Goal: Use online tool/utility: Utilize a website feature to perform a specific function

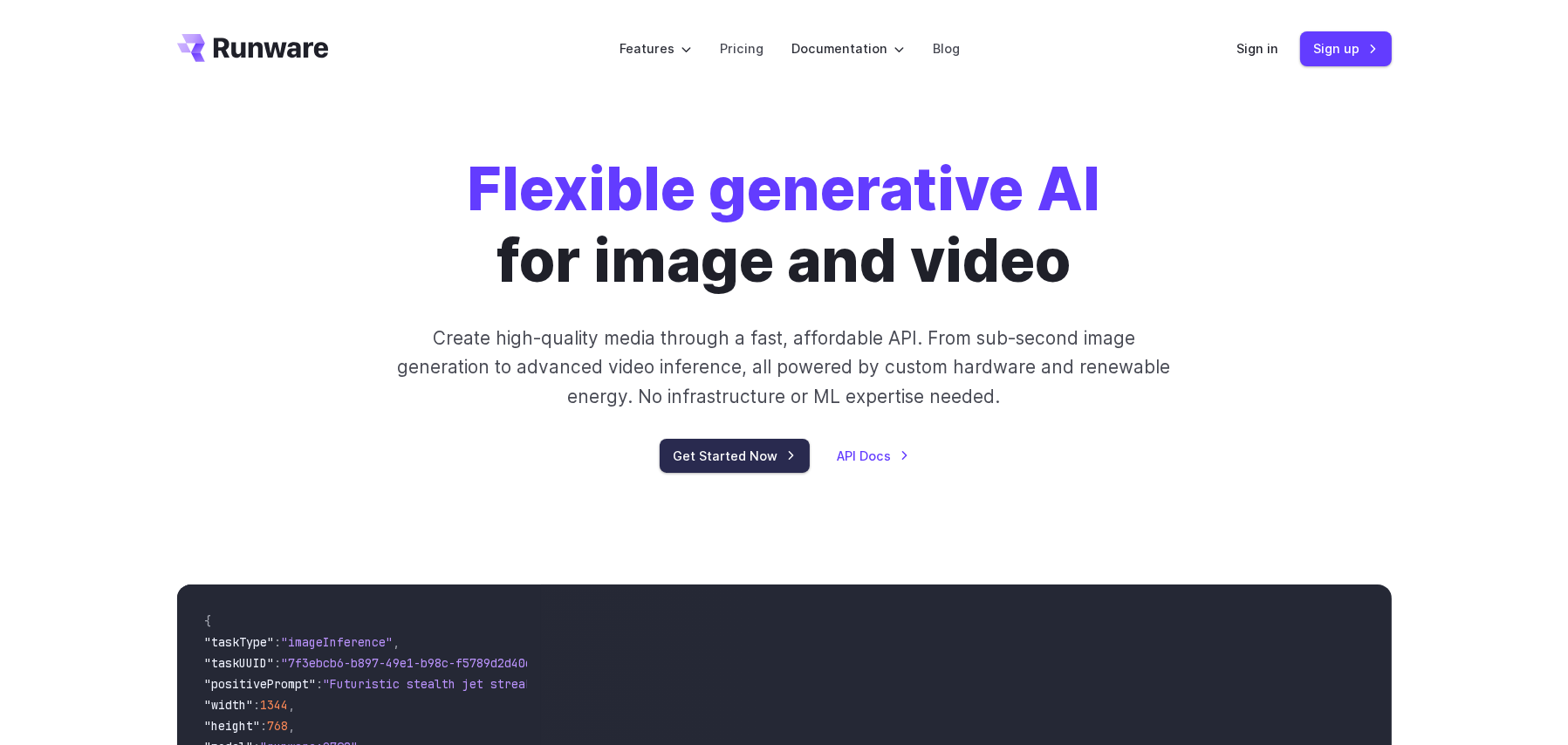
click at [705, 461] on link "Get Started Now" at bounding box center [735, 456] width 150 height 34
click at [747, 445] on link "Get Started Now" at bounding box center [735, 456] width 150 height 34
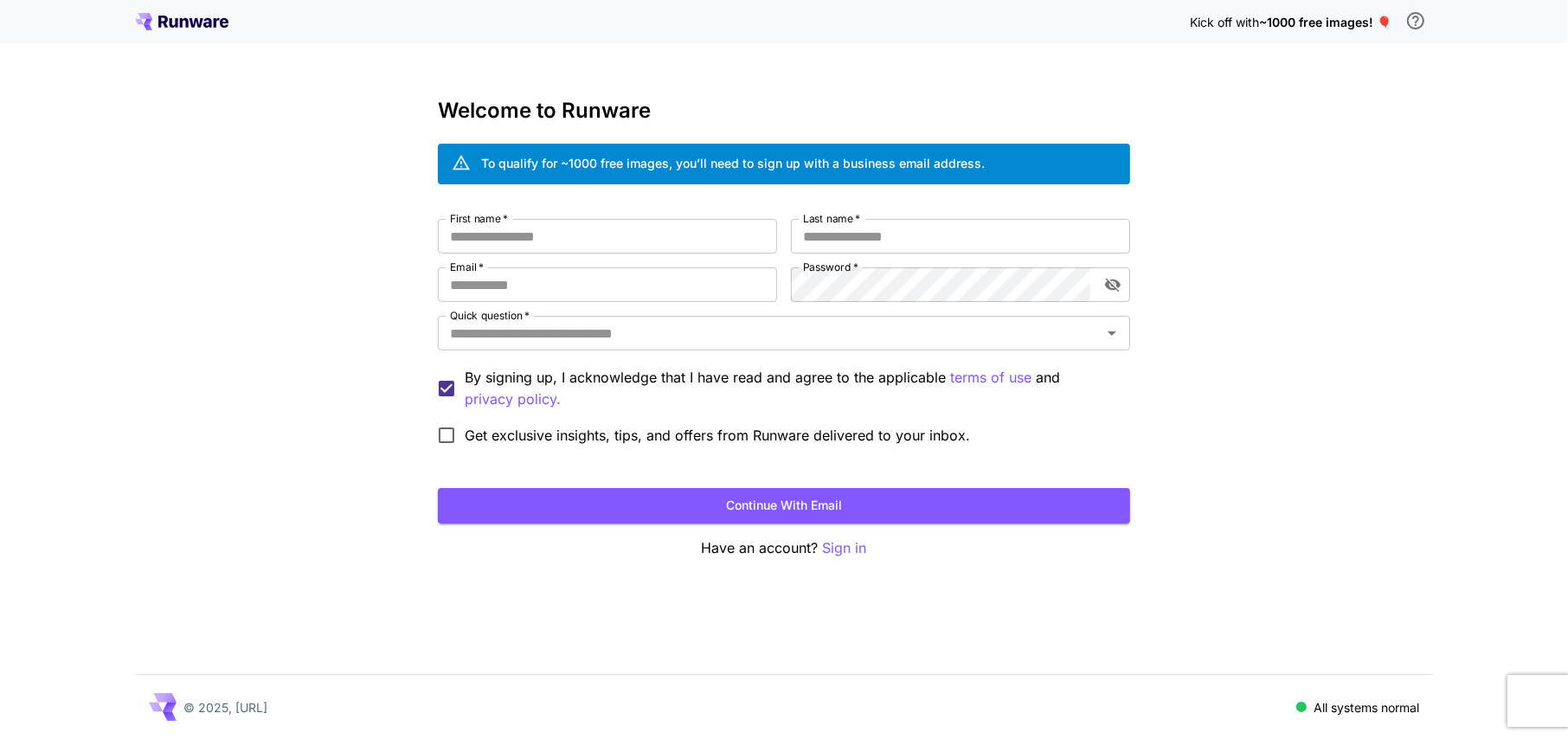
type input "**********"
click at [786, 550] on p "Have an account? Sign in" at bounding box center [784, 548] width 693 height 21
click at [738, 550] on p "Have an account? Sign in" at bounding box center [784, 548] width 693 height 21
click at [842, 549] on p "Sign in" at bounding box center [845, 548] width 45 height 21
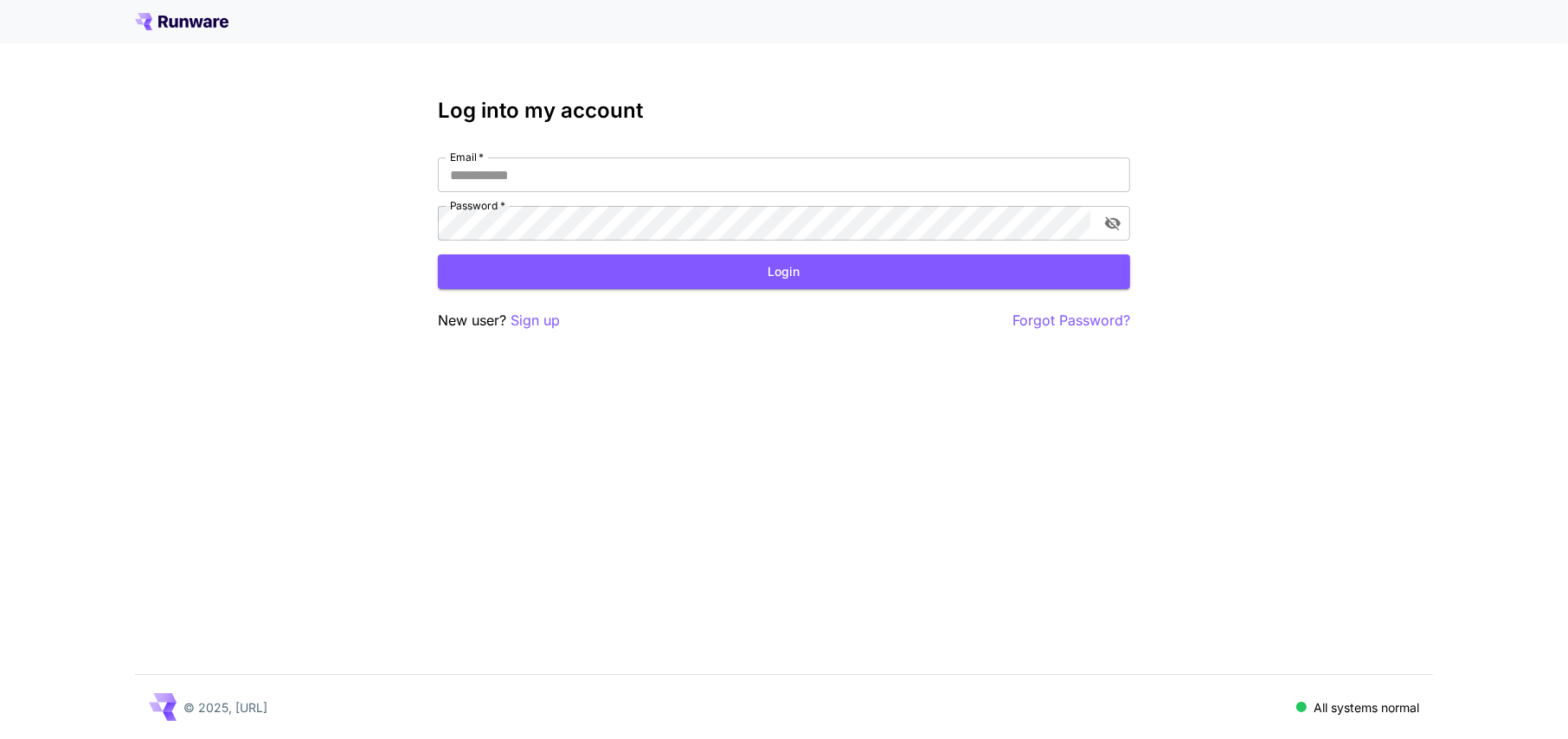
type input "**********"
click at [1116, 226] on icon "toggle password visibility" at bounding box center [1112, 223] width 17 height 17
click at [871, 276] on button "Login" at bounding box center [784, 272] width 693 height 36
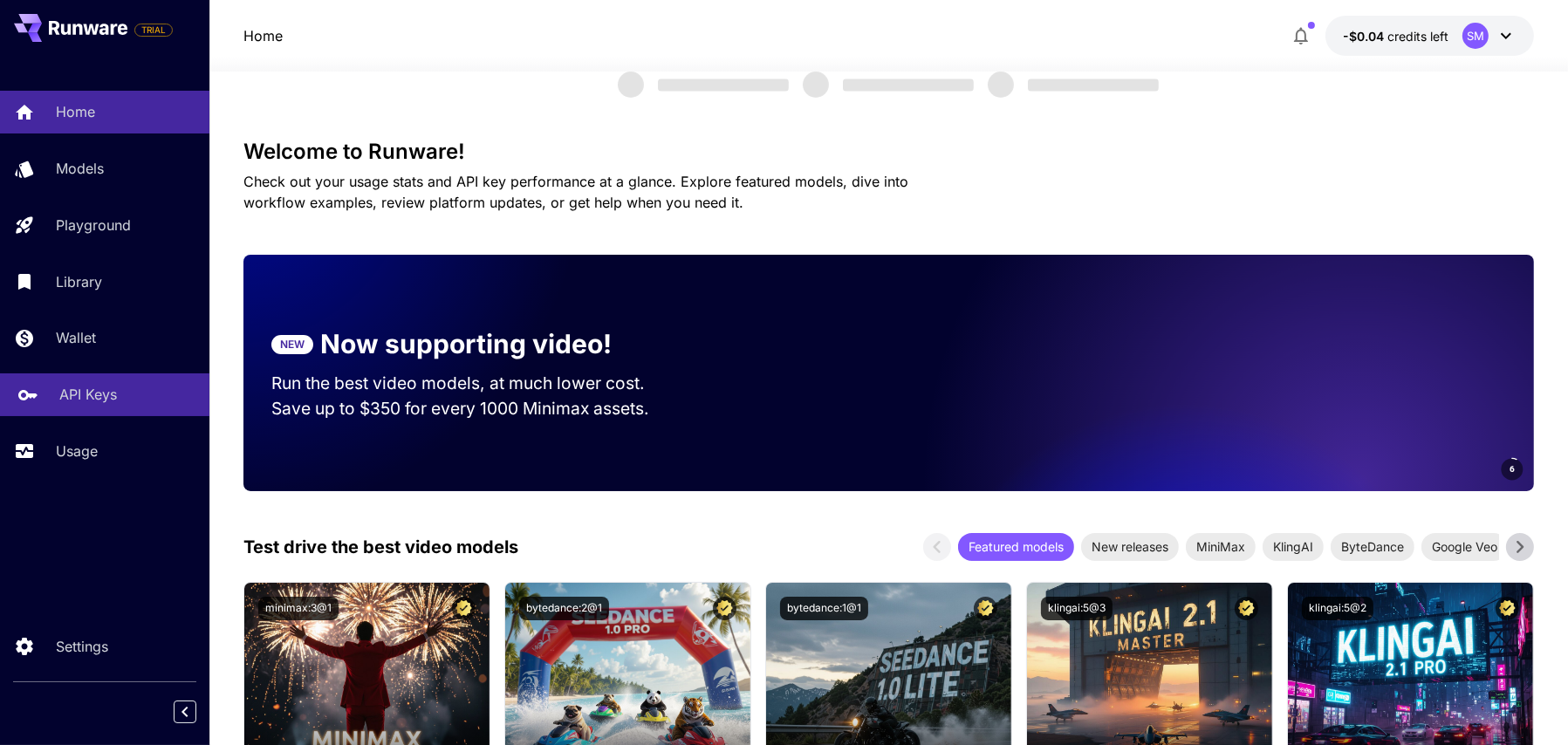
scroll to position [87, 0]
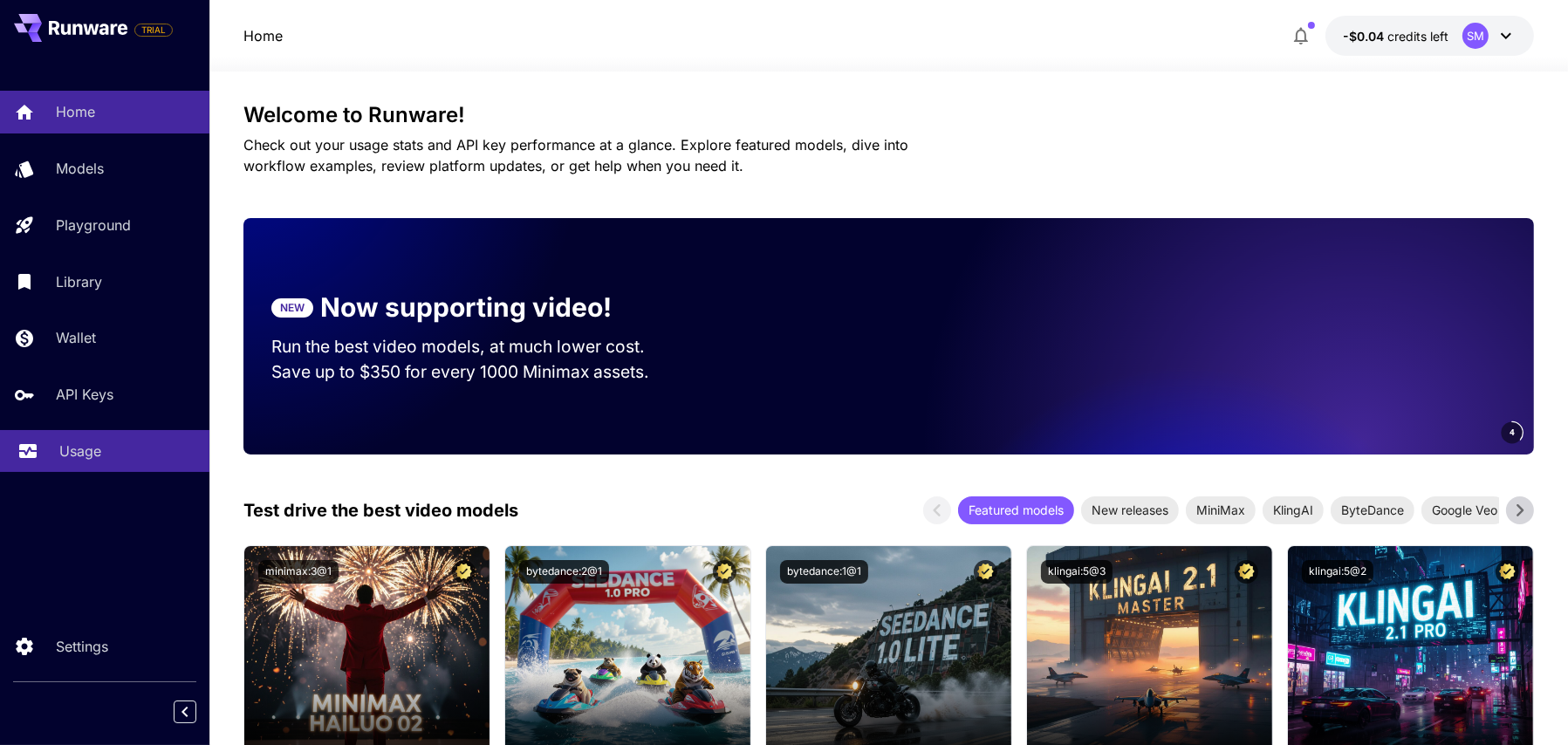
click at [122, 451] on div "Usage" at bounding box center [128, 451] width 137 height 21
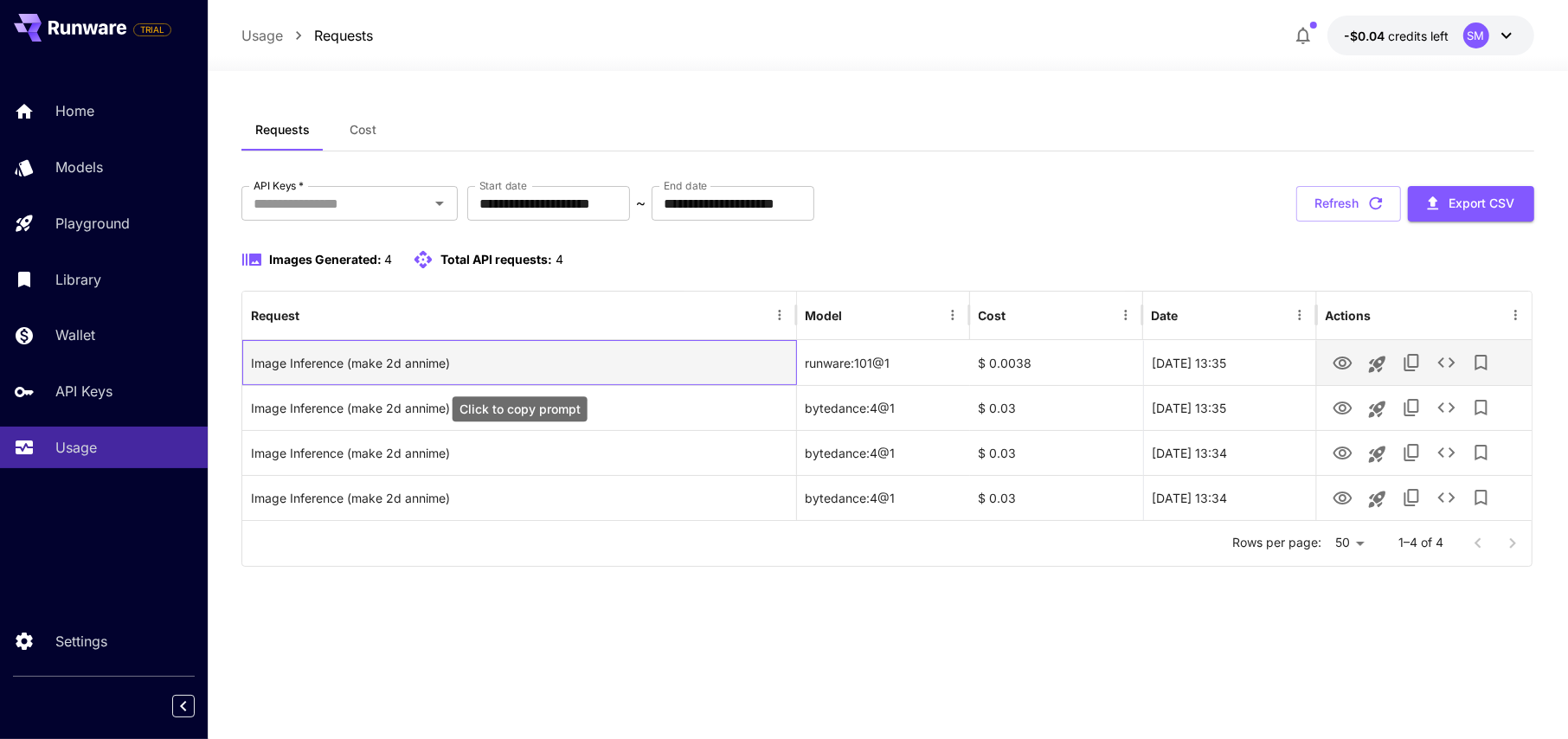
click at [520, 367] on div "Image Inference (make 2d annime)" at bounding box center [519, 363] width 536 height 45
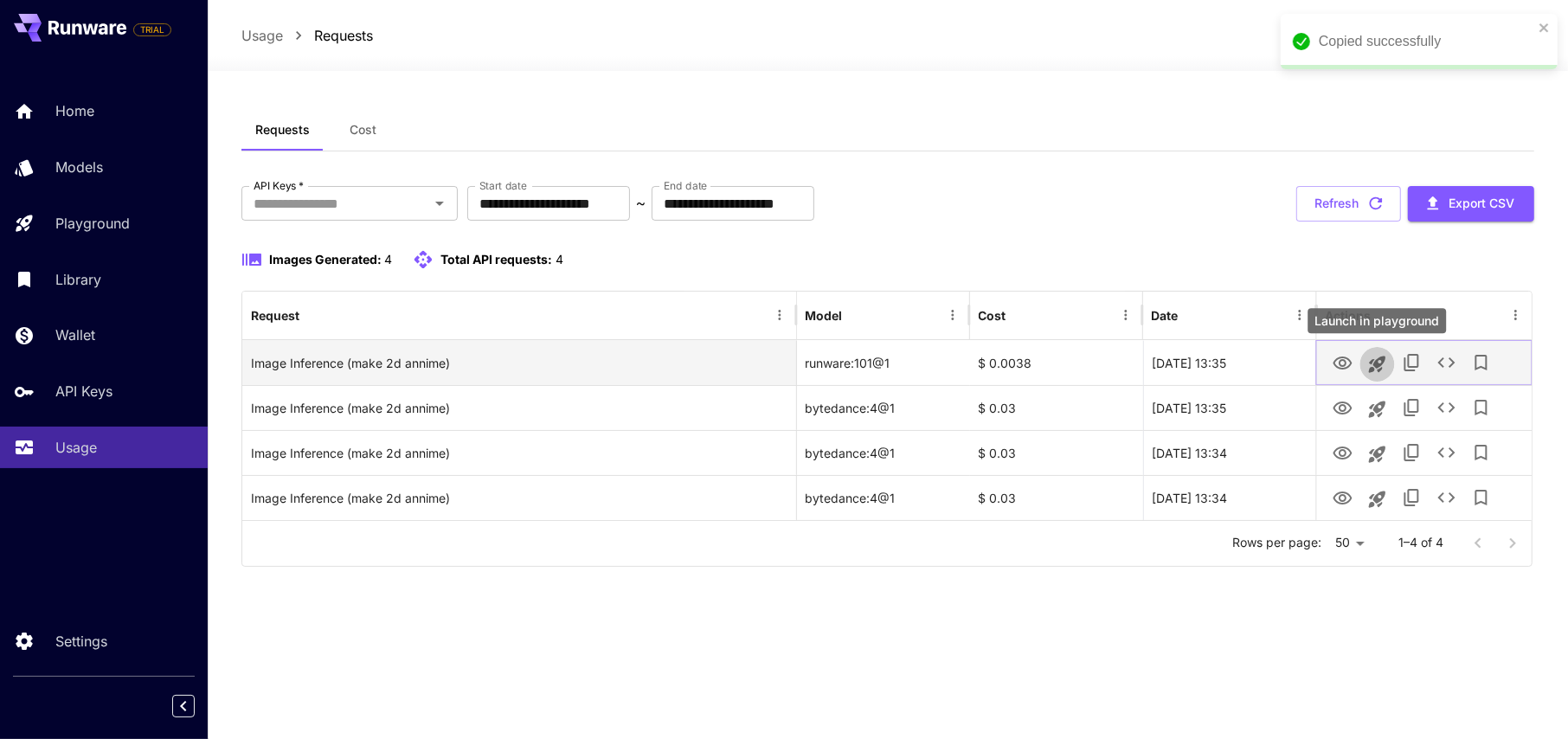
click at [1375, 369] on icon "Launch in playground" at bounding box center [1377, 364] width 20 height 20
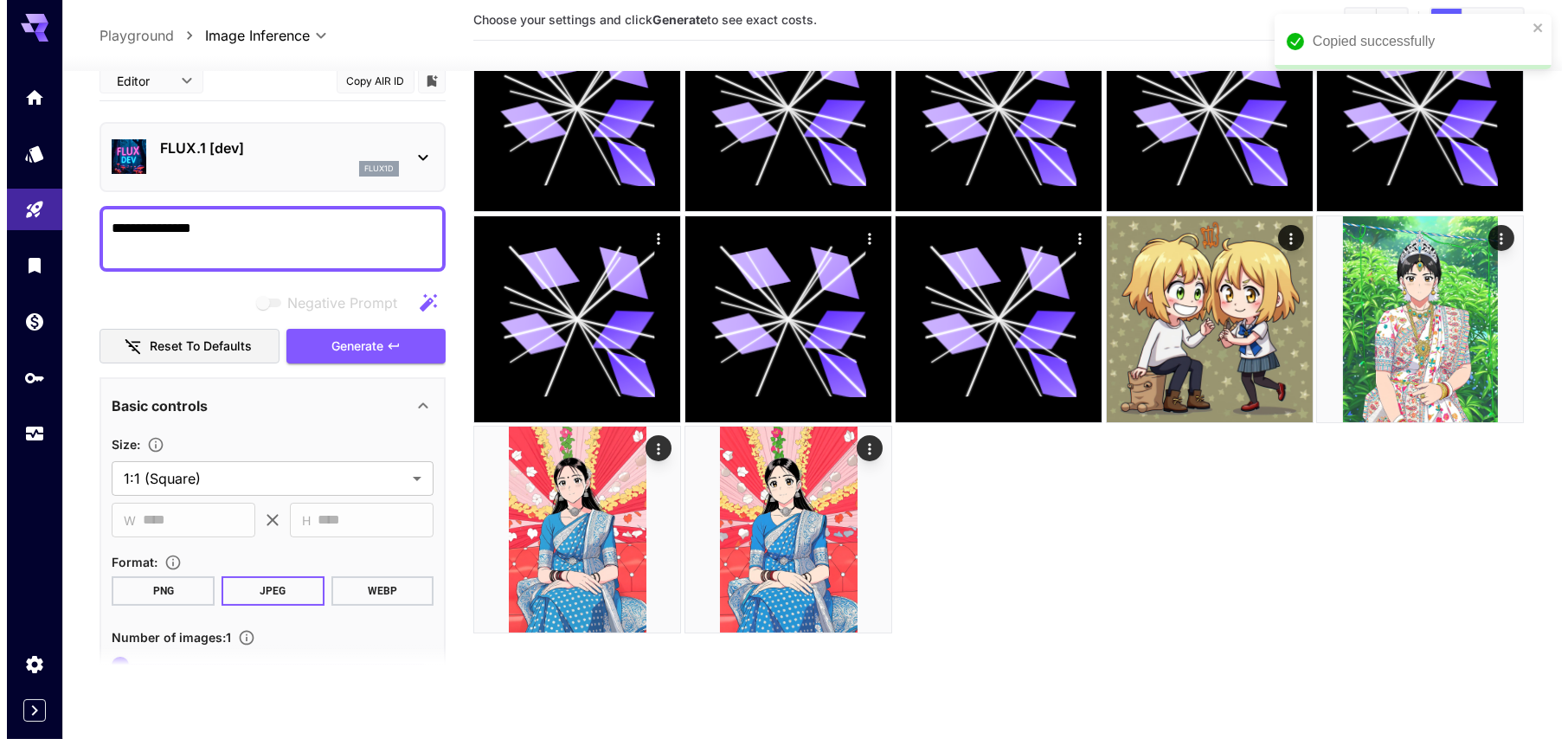
scroll to position [136, 0]
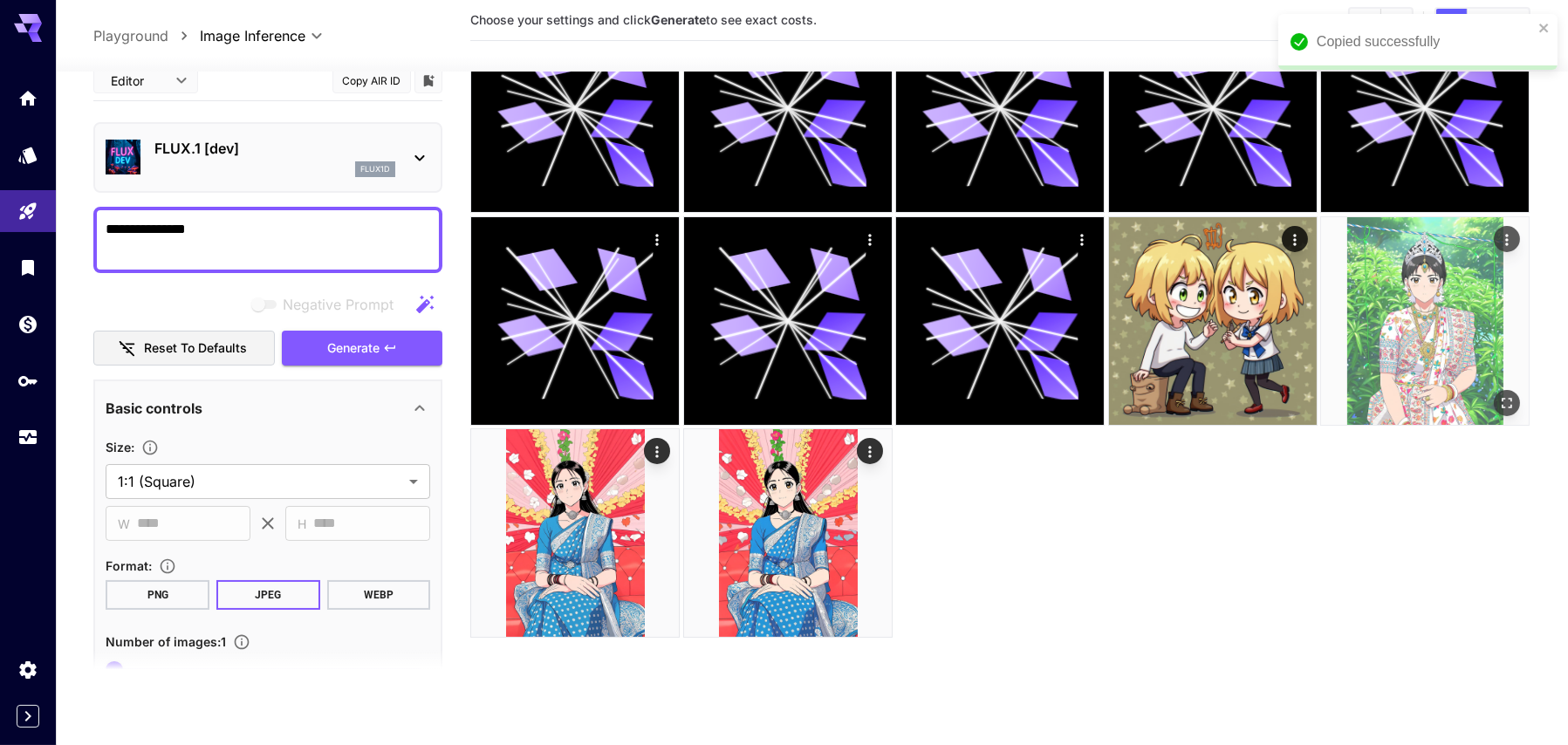
click at [1429, 320] on img at bounding box center [1424, 320] width 207 height 207
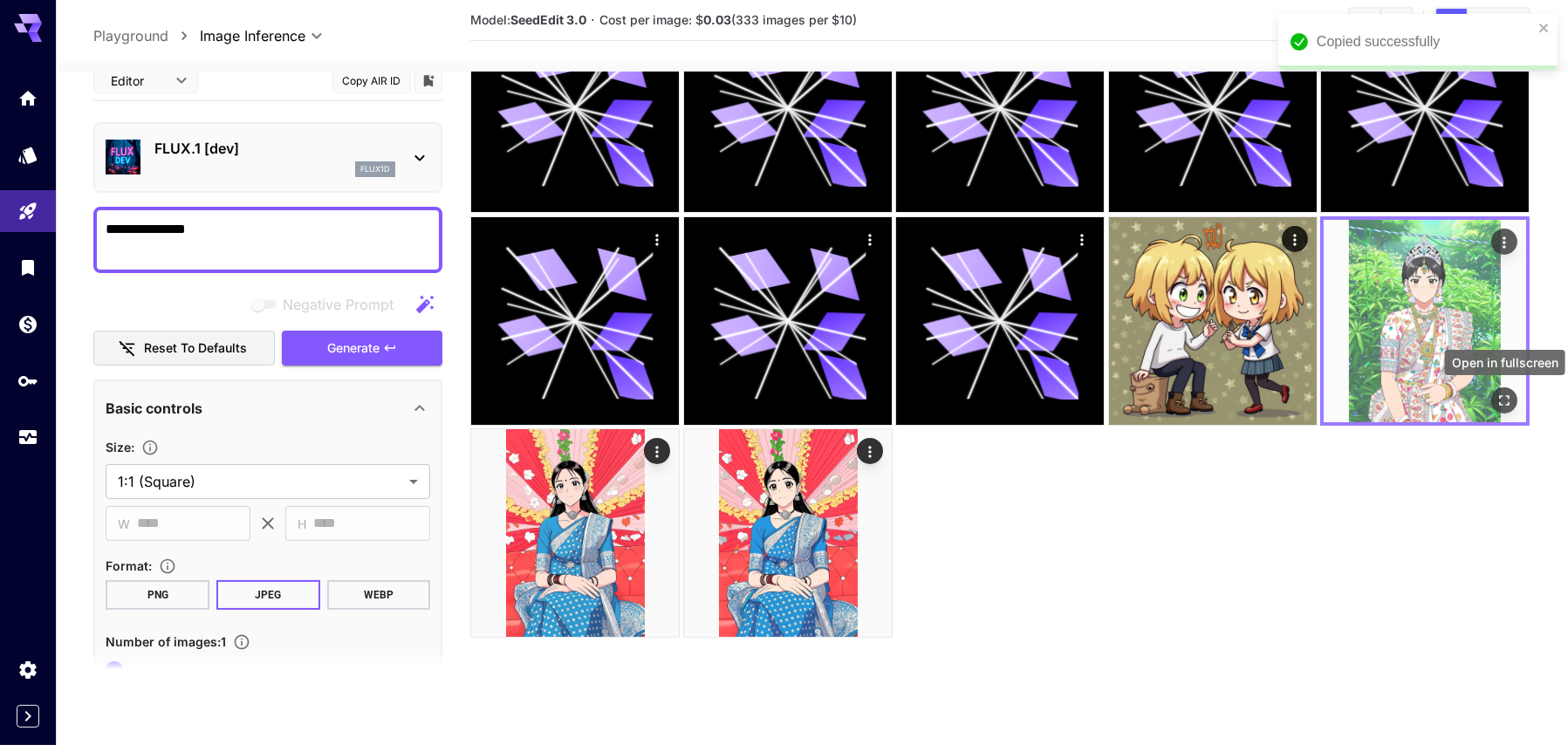
click at [1510, 403] on icon "Open in fullscreen" at bounding box center [1506, 400] width 11 height 11
